Goal: Task Accomplishment & Management: Manage account settings

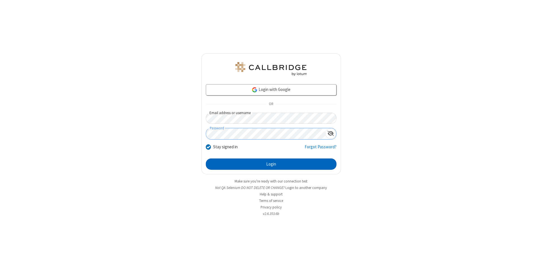
click at [271, 164] on button "Login" at bounding box center [271, 164] width 131 height 11
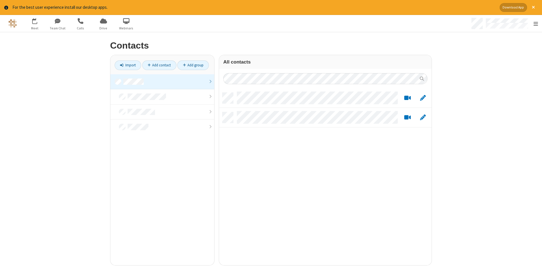
click at [162, 82] on link at bounding box center [162, 81] width 104 height 15
click at [159, 65] on link "Add contact" at bounding box center [159, 65] width 34 height 10
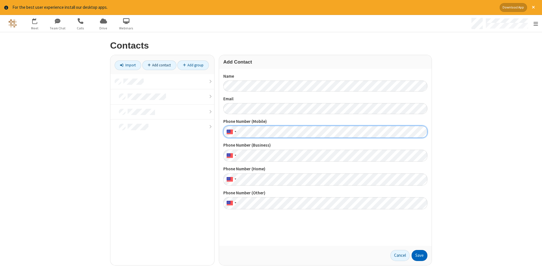
click at [420, 255] on button "Save" at bounding box center [420, 255] width 16 height 11
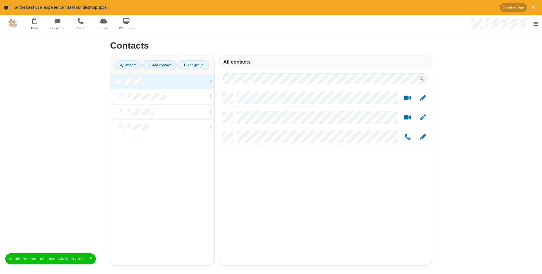
scroll to position [177, 213]
click at [159, 65] on link "Add contact" at bounding box center [159, 65] width 34 height 10
